Goal: Task Accomplishment & Management: Use online tool/utility

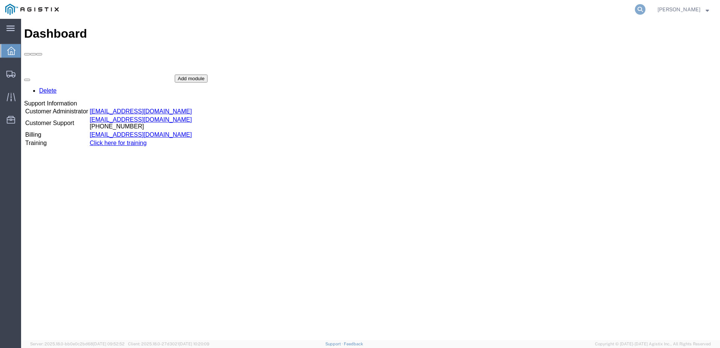
click at [646, 9] on icon at bounding box center [640, 9] width 11 height 11
click at [529, 14] on input "search" at bounding box center [520, 9] width 229 height 18
type input "4"
type input "56764794"
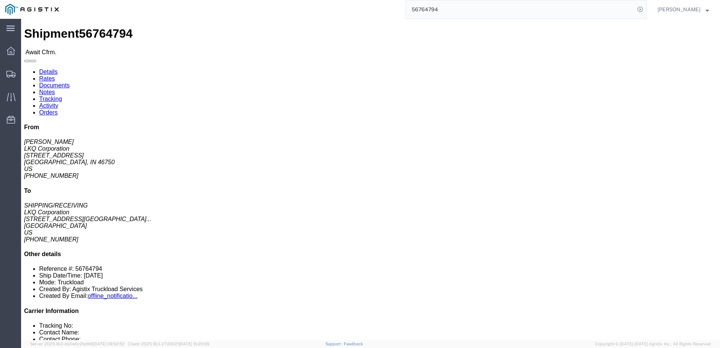
click b "56764794"
copy b "56764794"
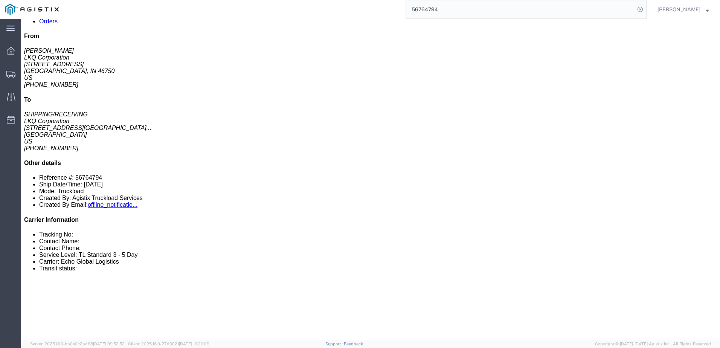
scroll to position [113, 0]
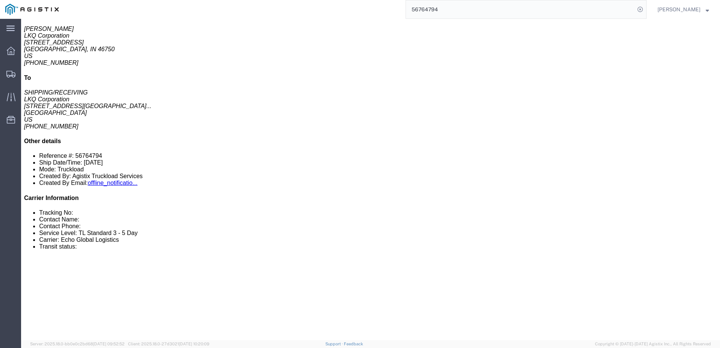
click link "Rates"
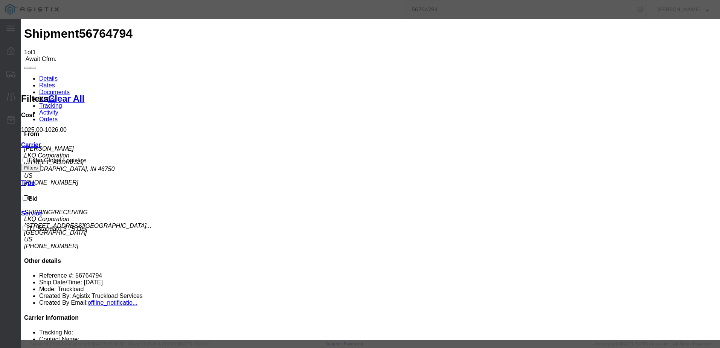
type input "64238369"
type input "[PERSON_NAME]"
type input "3127686379"
